Goal: Information Seeking & Learning: Learn about a topic

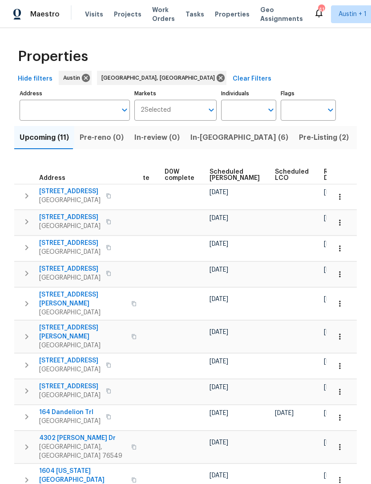
scroll to position [0, 224]
click at [217, 169] on span "Scheduled COE" at bounding box center [235, 175] width 50 height 12
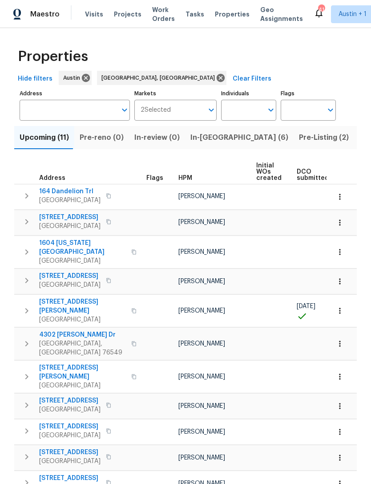
click at [27, 222] on icon "button" at bounding box center [26, 221] width 11 height 11
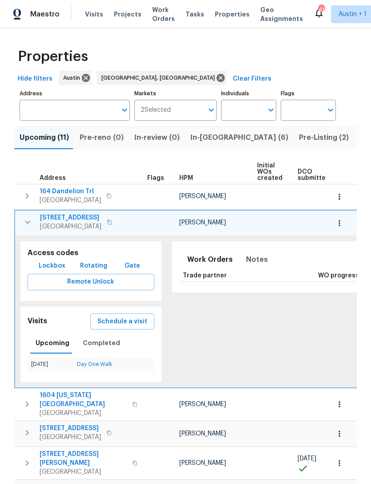
click at [45, 215] on span "[STREET_ADDRESS]" at bounding box center [70, 217] width 61 height 9
click at [27, 222] on icon "button" at bounding box center [27, 222] width 11 height 11
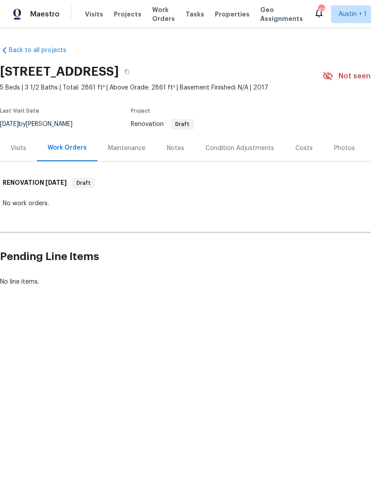
click at [11, 148] on div "Visits" at bounding box center [19, 148] width 16 height 9
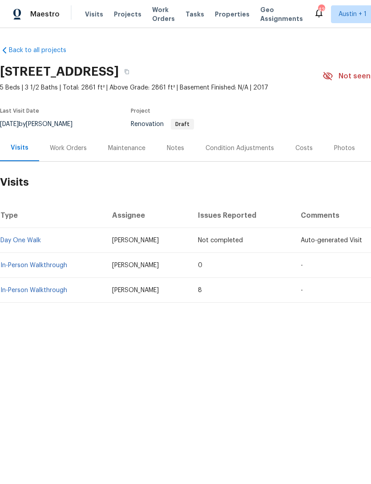
click at [23, 262] on link "In-Person Walkthrough" at bounding box center [33, 265] width 67 height 6
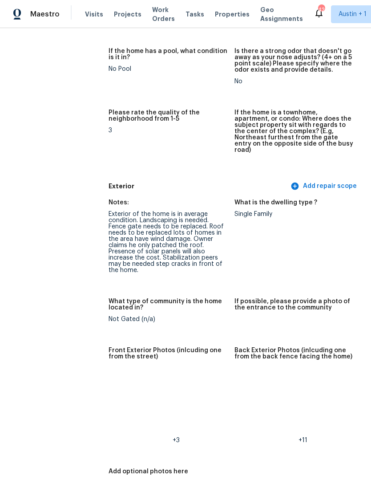
scroll to position [243, 0]
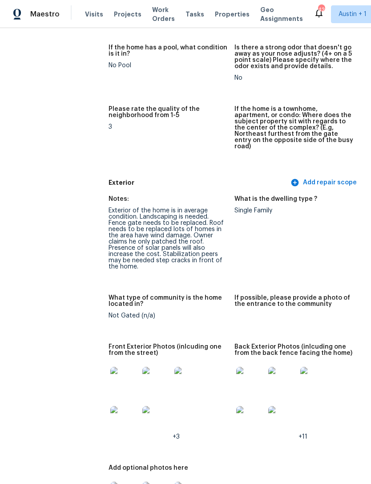
click at [115, 367] on img at bounding box center [124, 381] width 28 height 28
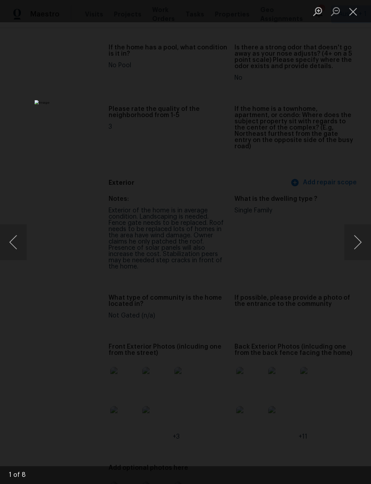
click at [356, 243] on button "Next image" at bounding box center [357, 242] width 27 height 36
click at [356, 244] on button "Next image" at bounding box center [357, 242] width 27 height 36
click at [358, 244] on button "Next image" at bounding box center [357, 242] width 27 height 36
click at [356, 243] on button "Next image" at bounding box center [357, 242] width 27 height 36
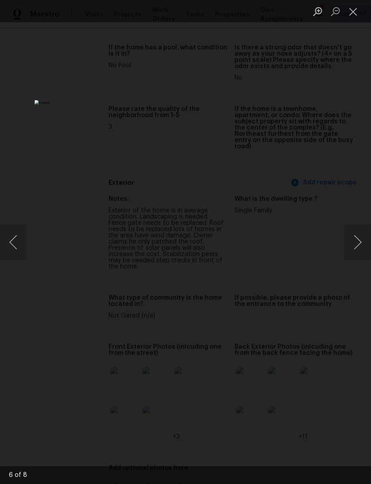
click at [356, 243] on button "Next image" at bounding box center [357, 242] width 27 height 36
click at [353, 8] on button "Close lightbox" at bounding box center [353, 12] width 18 height 16
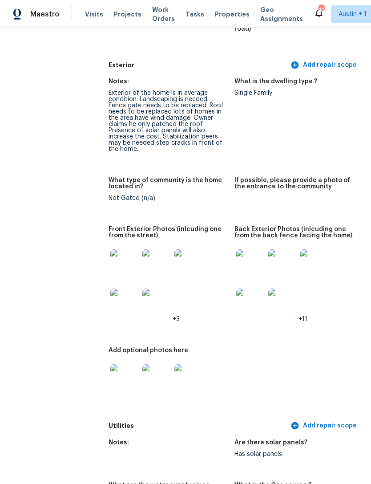
scroll to position [326, 0]
